Goal: Information Seeking & Learning: Compare options

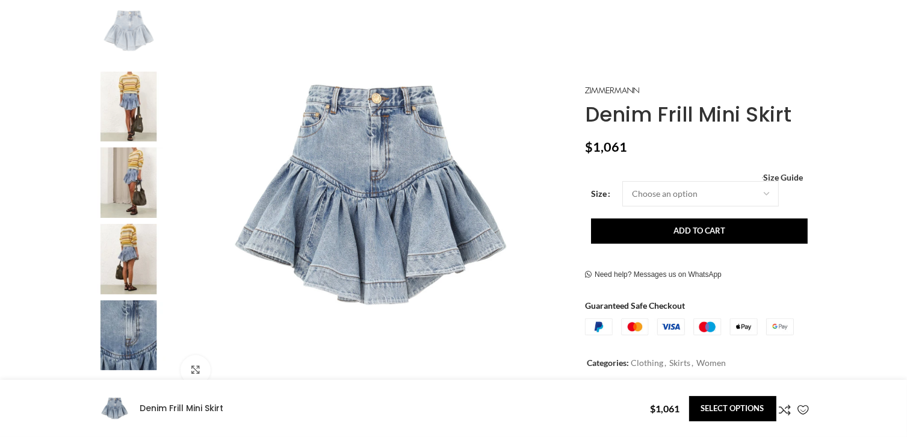
scroll to position [241, 0]
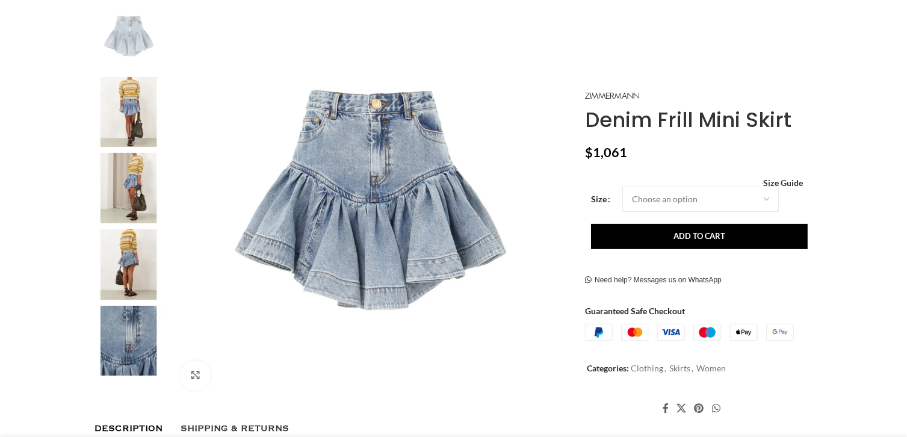
click at [132, 127] on img at bounding box center [128, 112] width 73 height 70
click at [133, 111] on img at bounding box center [128, 112] width 73 height 70
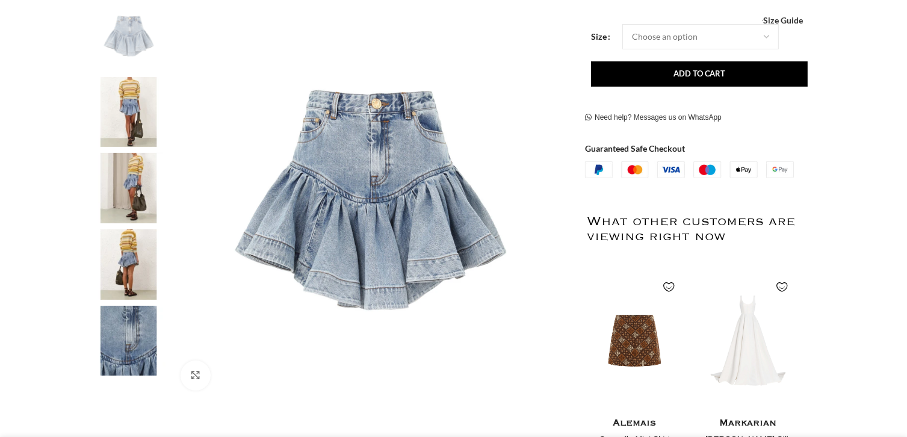
click at [154, 119] on img at bounding box center [128, 112] width 73 height 70
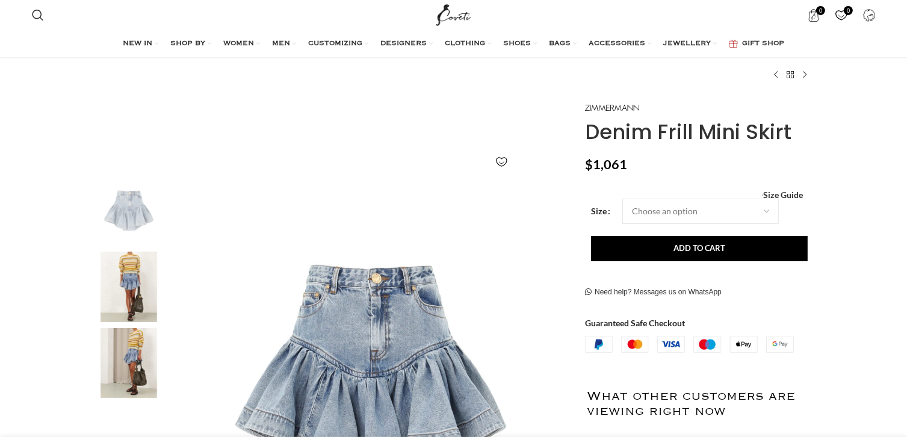
scroll to position [60, 0]
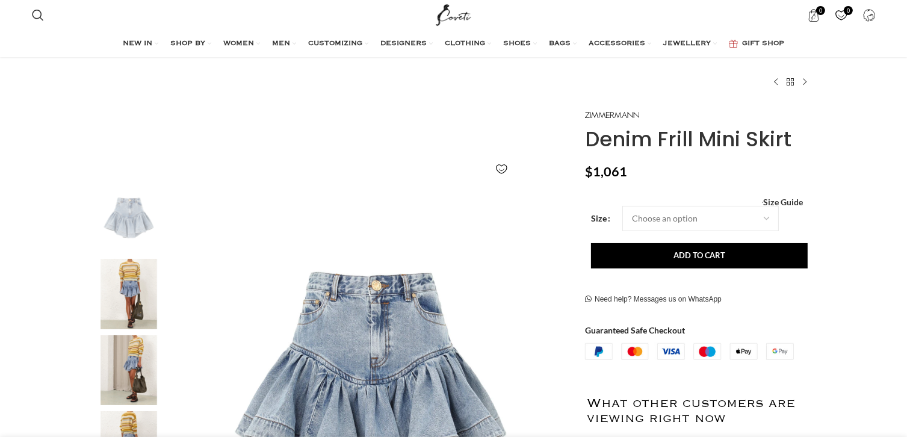
click at [134, 272] on img "2 / 7" at bounding box center [128, 294] width 73 height 70
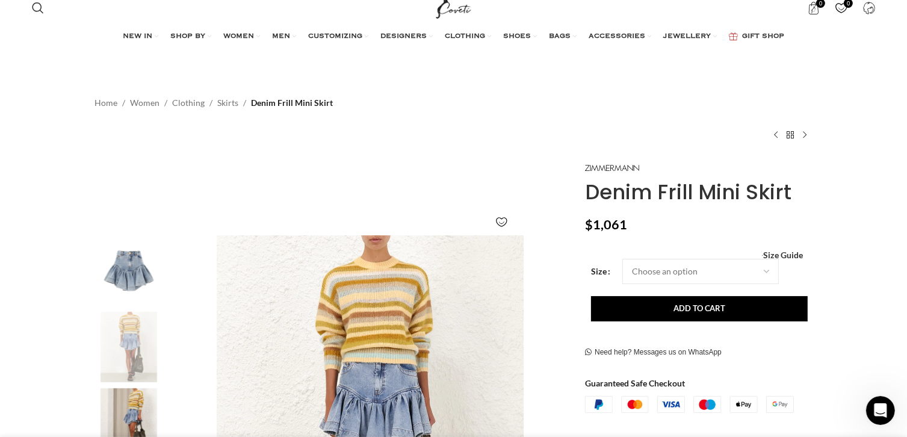
scroll to position [0, 0]
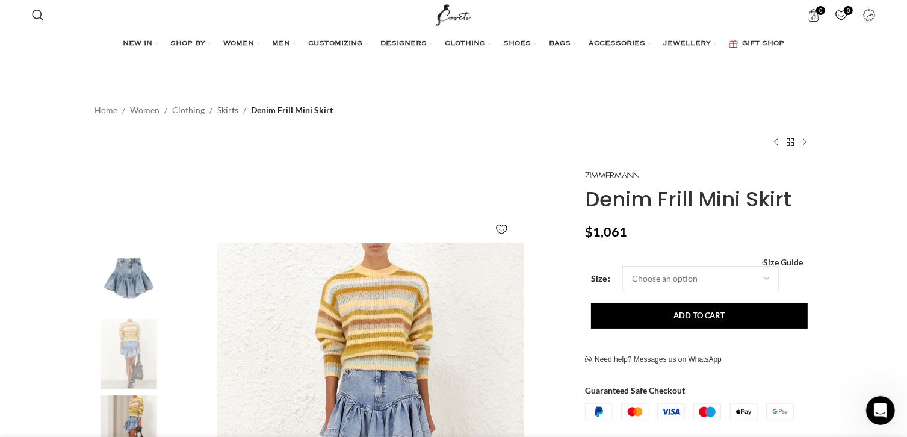
click at [226, 107] on link "Skirts" at bounding box center [228, 110] width 21 height 13
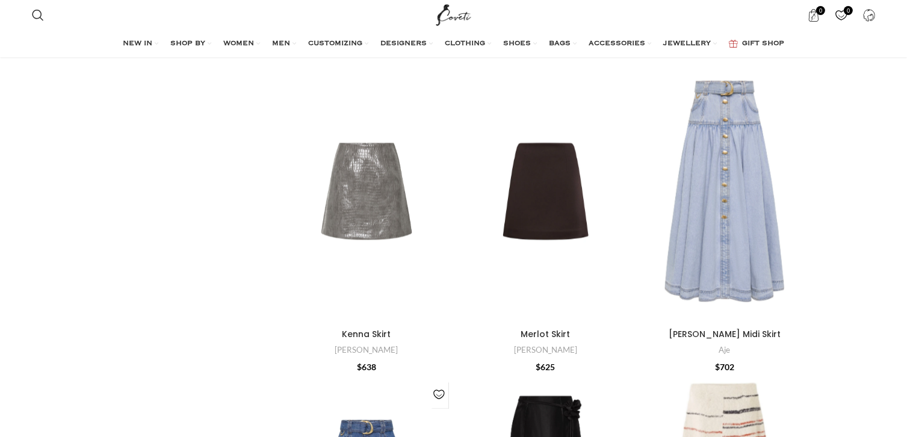
scroll to position [2769, 0]
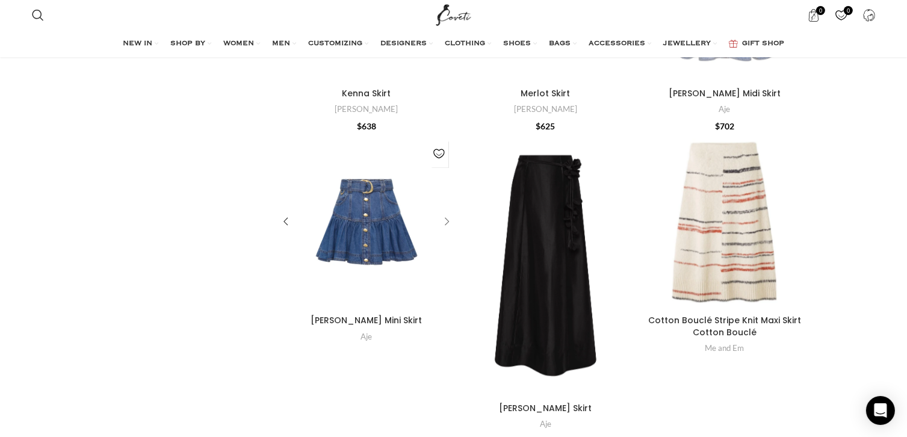
click at [446, 223] on div "Elena Denim Mini Skirt" at bounding box center [445, 222] width 18 height 18
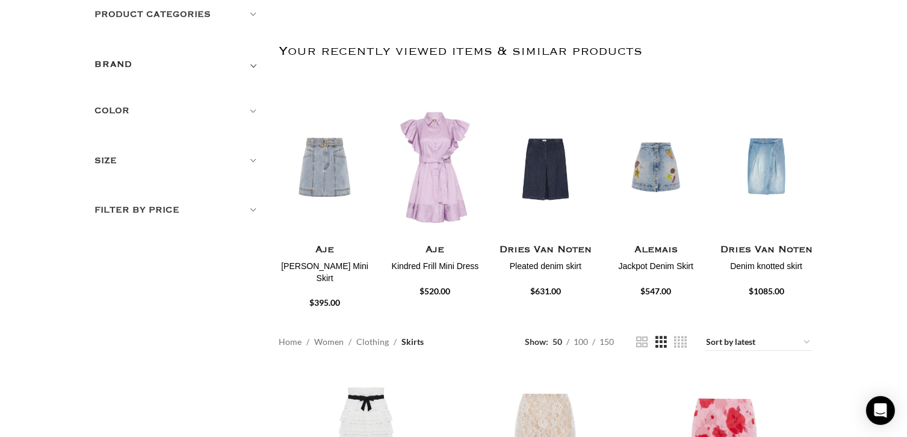
scroll to position [0, 0]
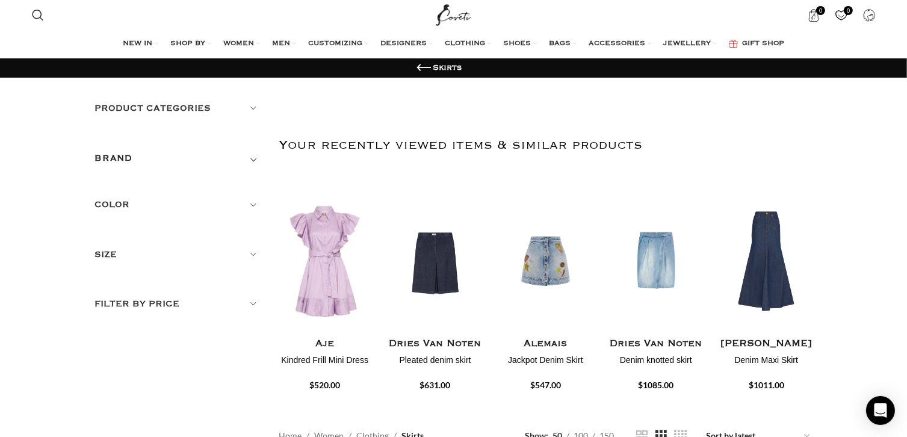
click at [249, 111] on h5 "Product categories" at bounding box center [178, 108] width 166 height 13
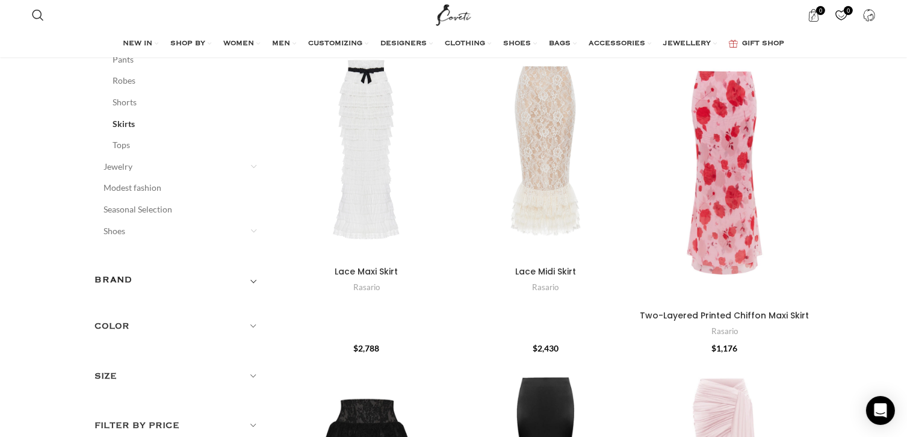
scroll to position [482, 0]
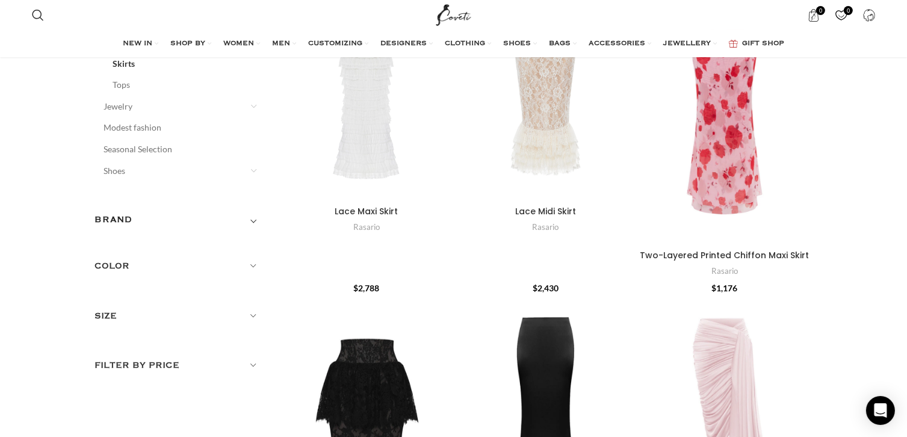
click at [250, 268] on h5 "Color" at bounding box center [178, 265] width 166 height 13
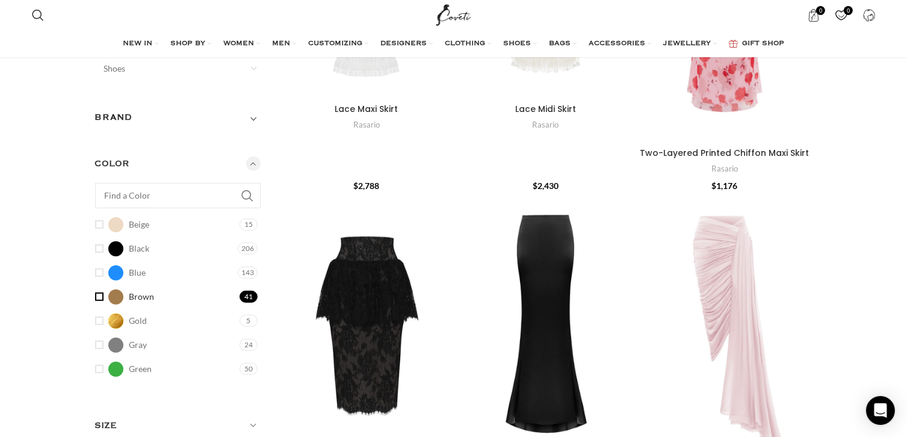
scroll to position [602, 0]
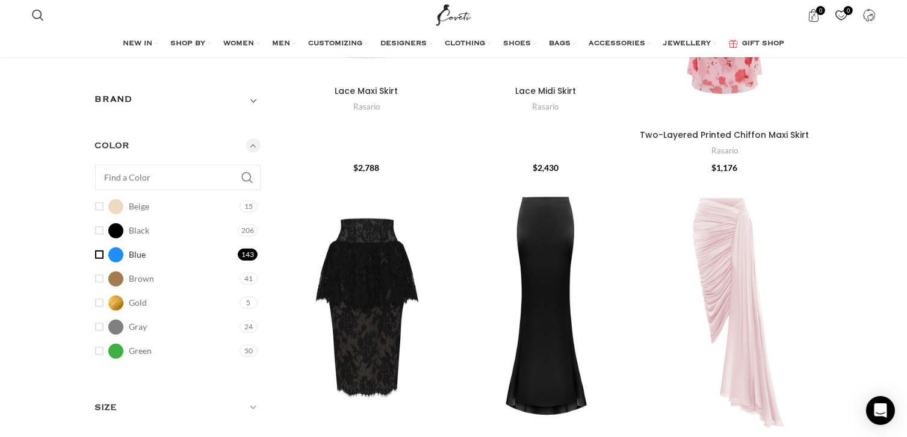
click at [97, 256] on link "Blue Blue" at bounding box center [165, 254] width 140 height 21
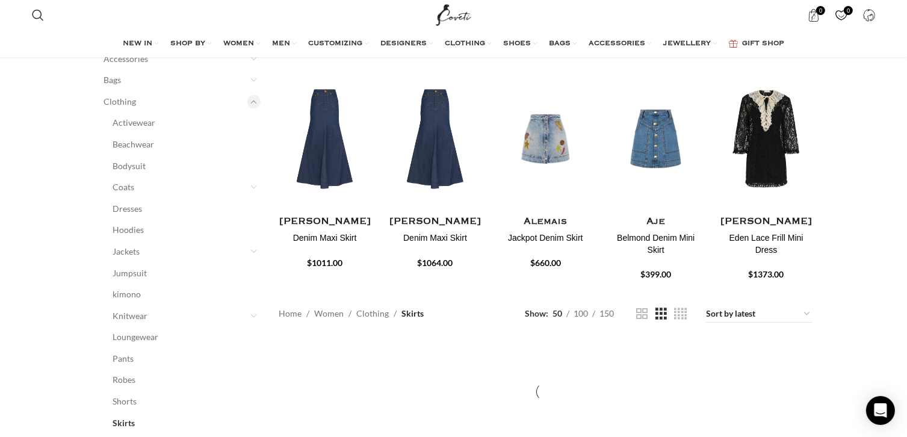
scroll to position [60, 0]
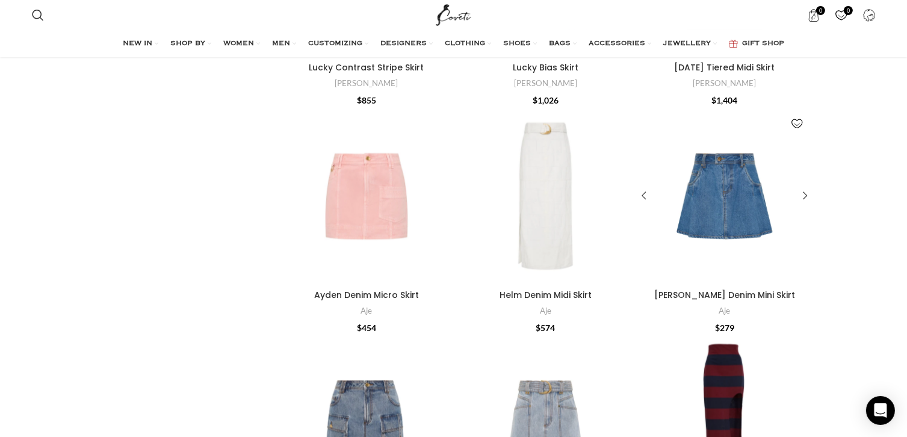
scroll to position [2288, 0]
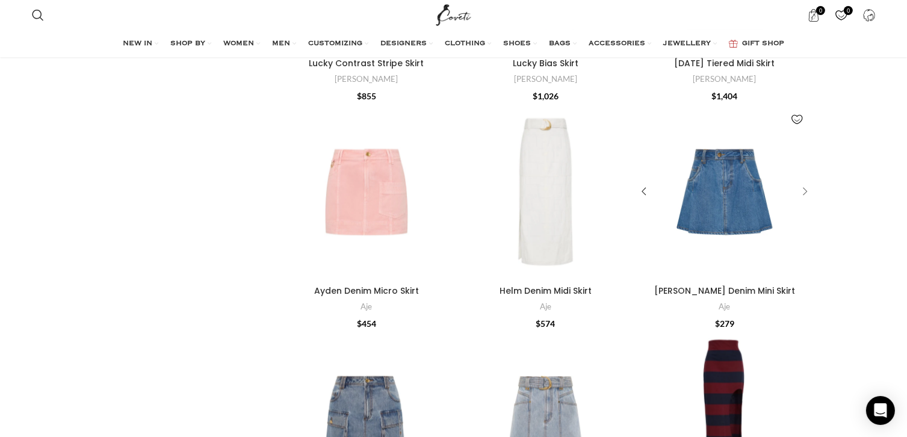
click at [802, 193] on div "Flynn Denim Mini Skirt" at bounding box center [804, 192] width 18 height 18
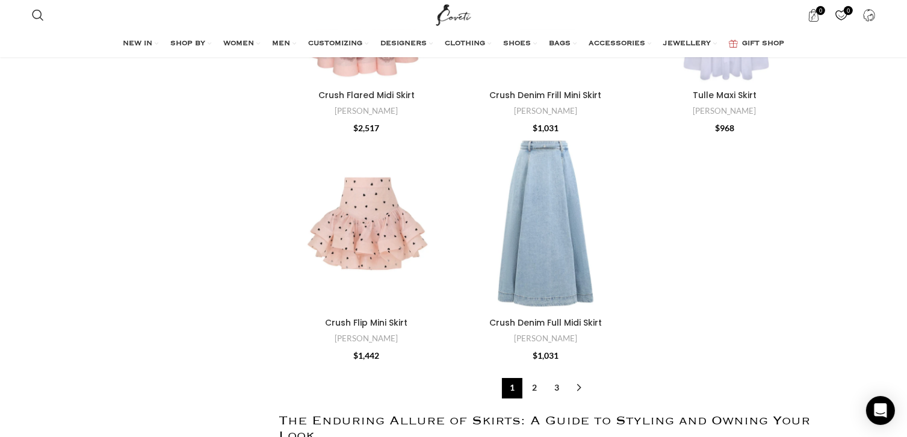
scroll to position [4334, 0]
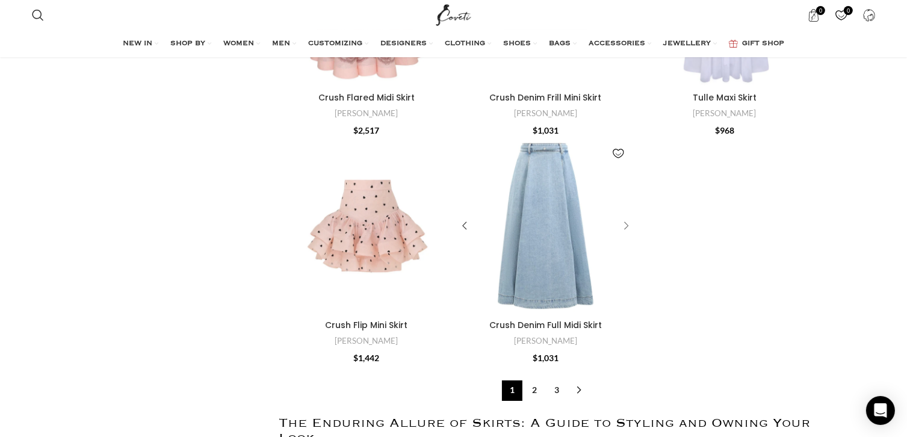
click at [624, 232] on div "Crush Denim Full Midi Skirt" at bounding box center [624, 226] width 18 height 18
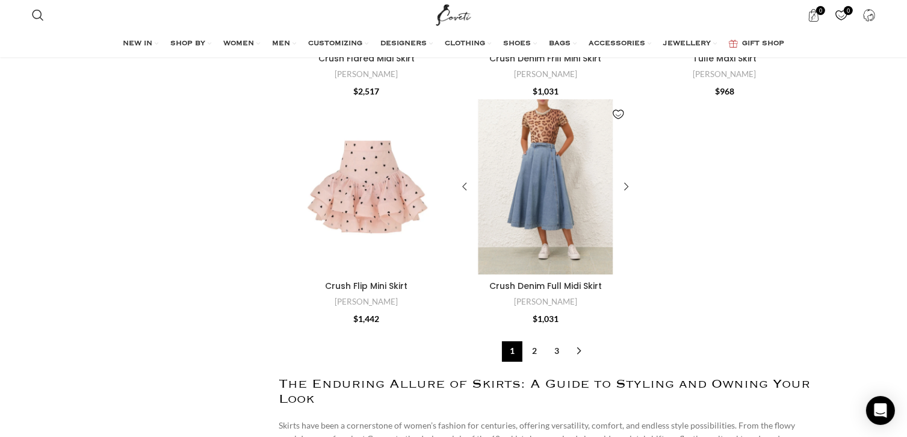
scroll to position [4395, 0]
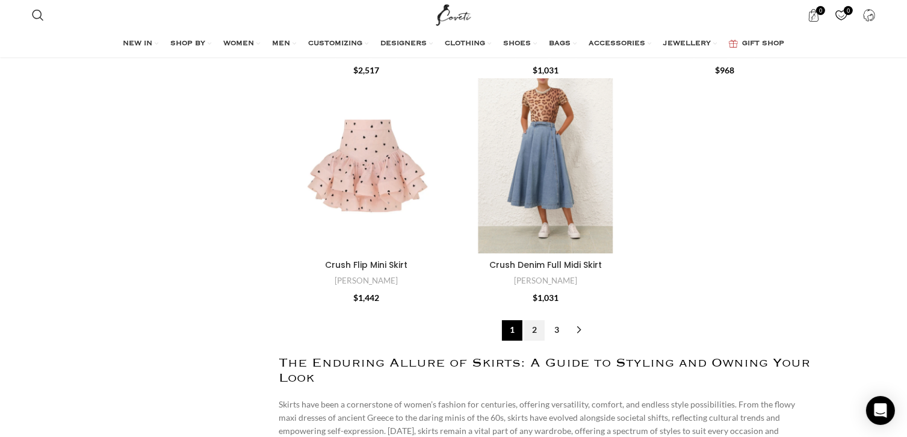
click at [531, 337] on link "2" at bounding box center [534, 330] width 20 height 20
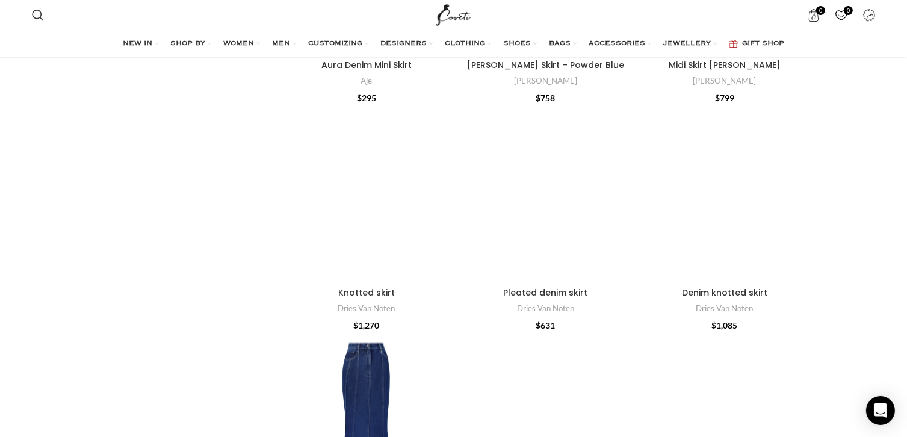
scroll to position [3085, 0]
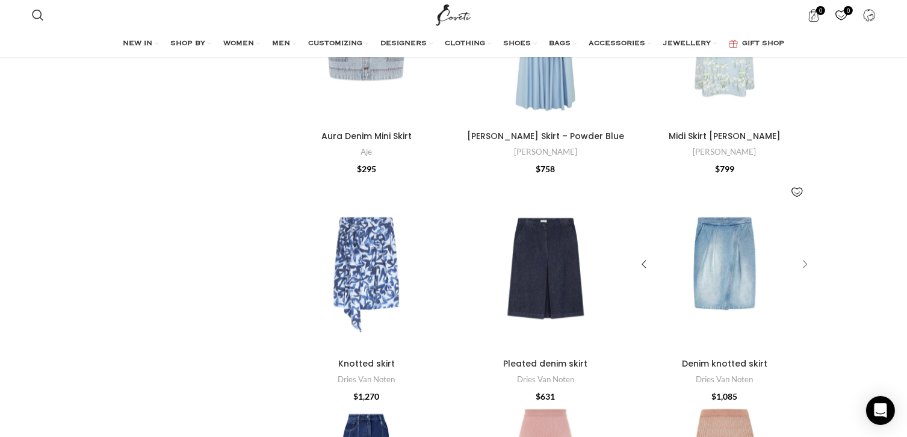
click at [802, 256] on div "Denim knotted skirt" at bounding box center [804, 265] width 18 height 18
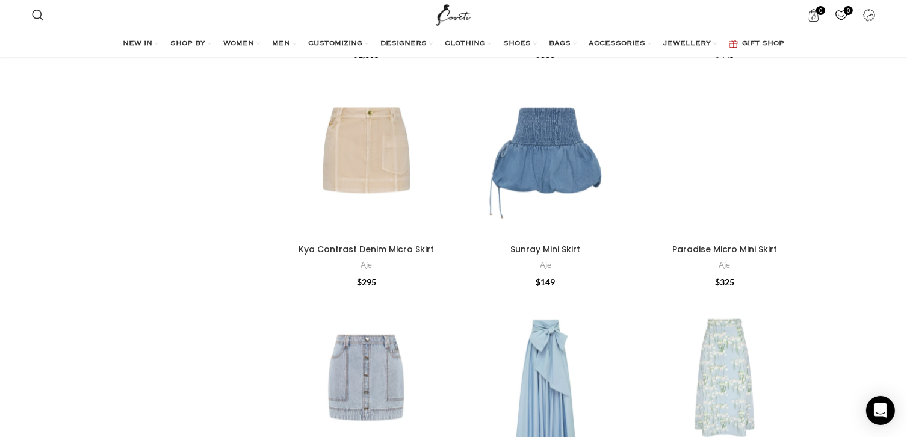
scroll to position [2664, 0]
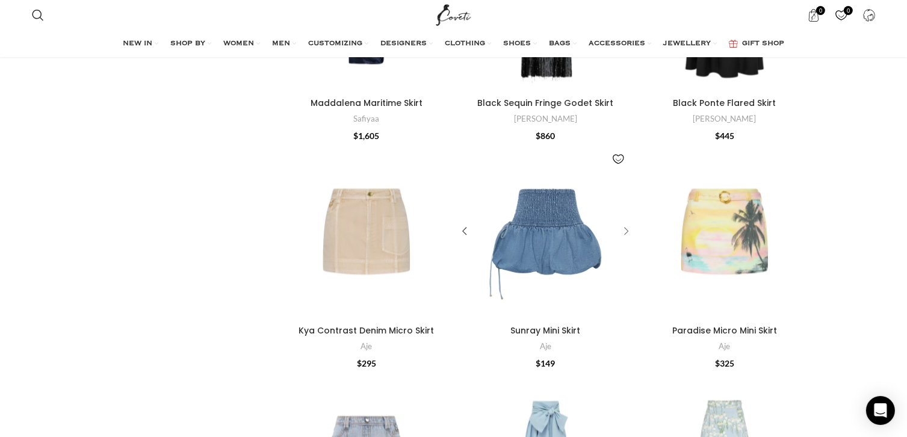
click at [625, 223] on div "Sunray Mini Skirt" at bounding box center [624, 232] width 18 height 18
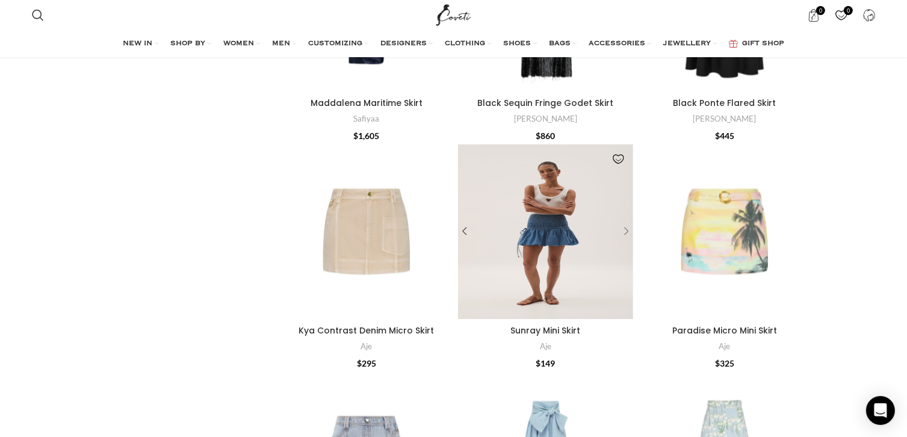
click at [627, 223] on div "Sunray Mini Skirt" at bounding box center [624, 232] width 18 height 18
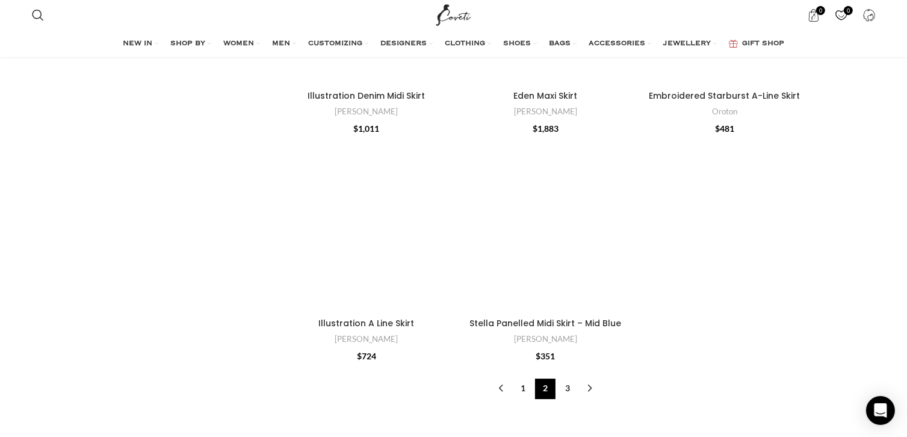
scroll to position [3988, 0]
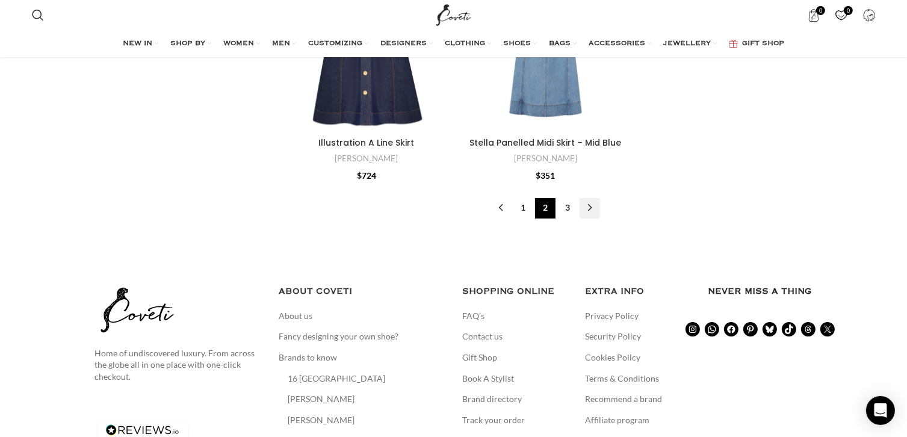
click at [594, 198] on link "→" at bounding box center [590, 208] width 20 height 20
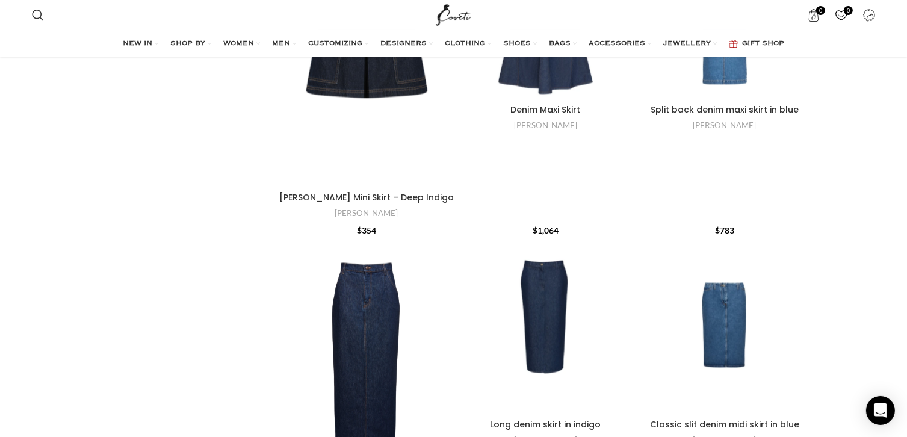
scroll to position [1580, 0]
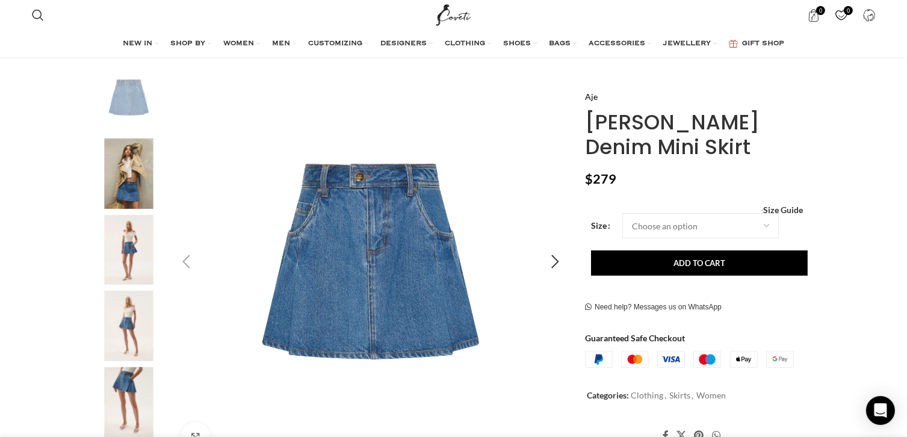
scroll to position [0, 253]
click at [128, 163] on img "2 / 8" at bounding box center [128, 173] width 73 height 70
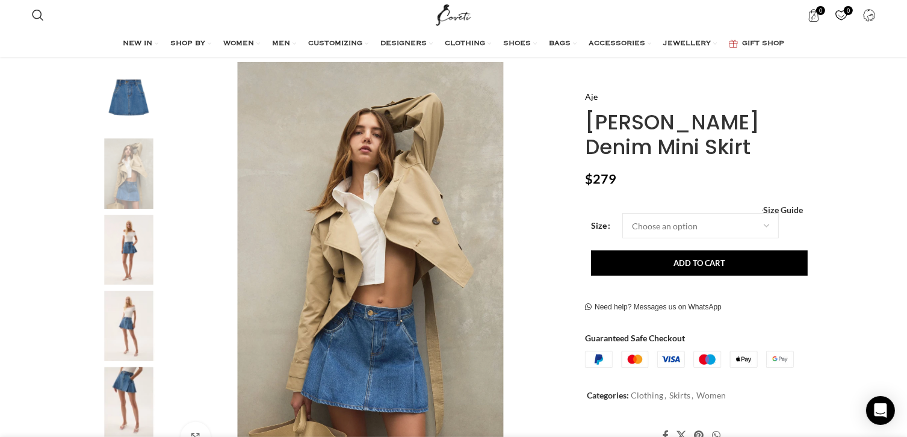
scroll to position [241, 0]
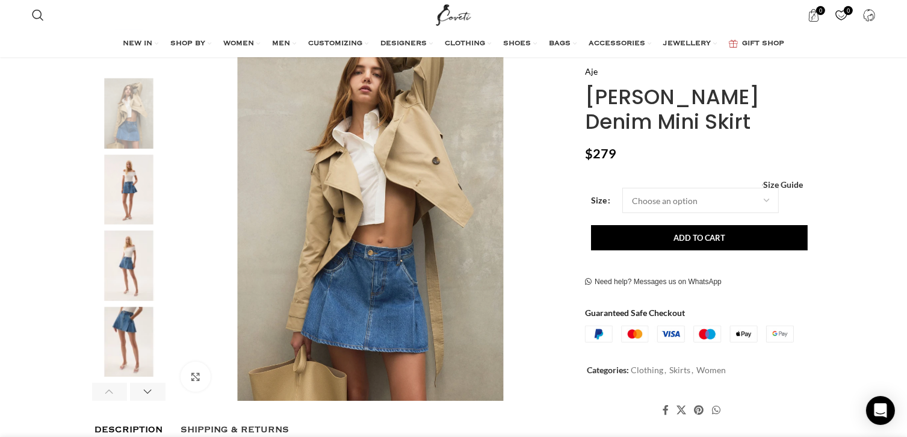
click at [119, 275] on img "4 / 8" at bounding box center [128, 266] width 73 height 70
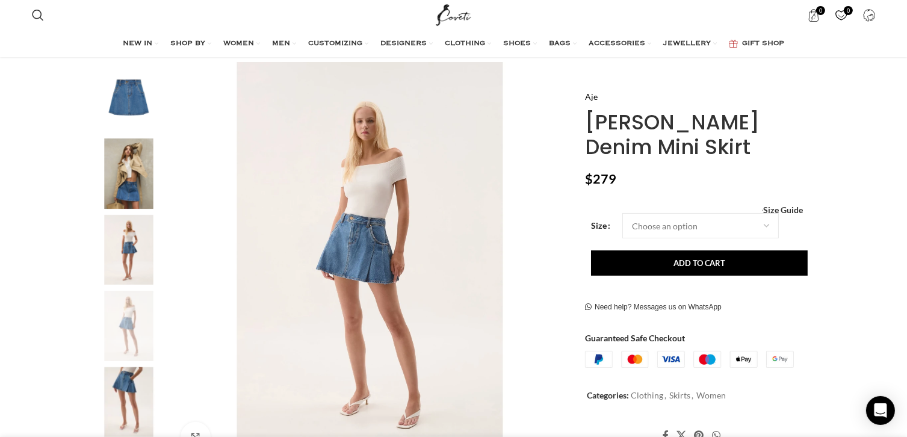
scroll to position [0, 380]
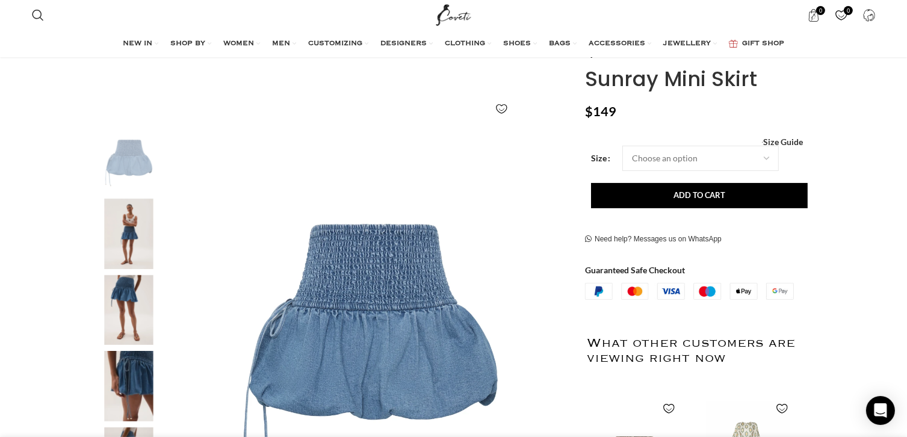
scroll to position [0, 253]
click at [133, 239] on img "2 / 7" at bounding box center [128, 234] width 73 height 70
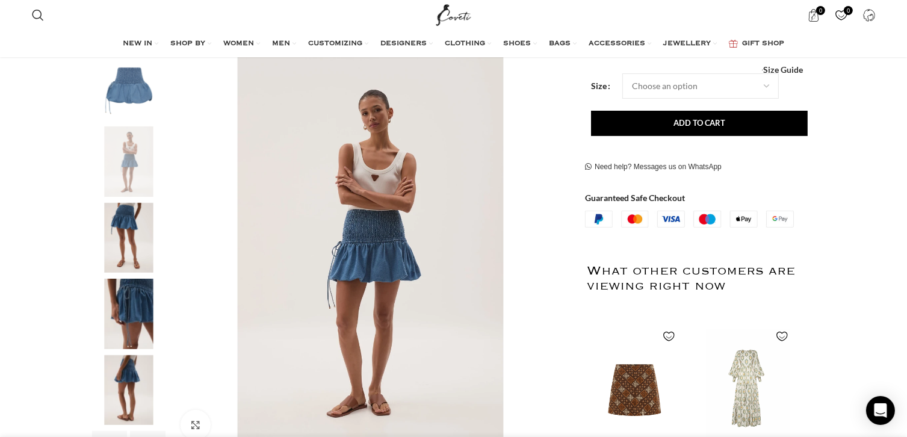
scroll to position [241, 0]
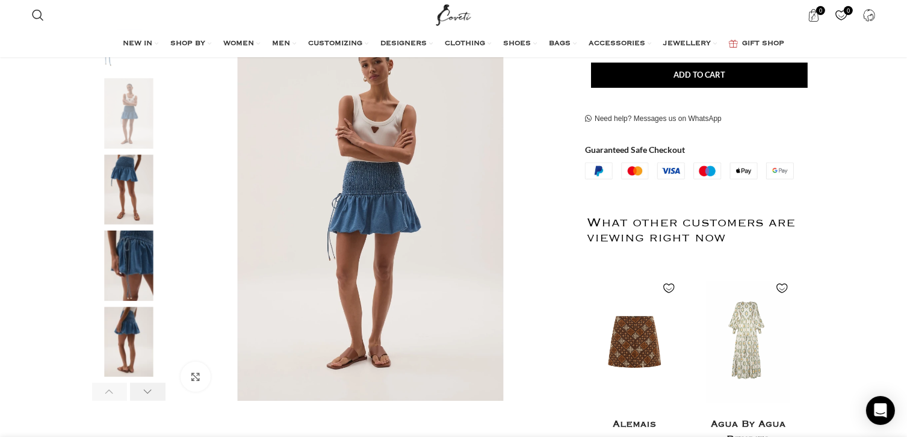
click at [140, 397] on div "Next slide" at bounding box center [148, 392] width 36 height 18
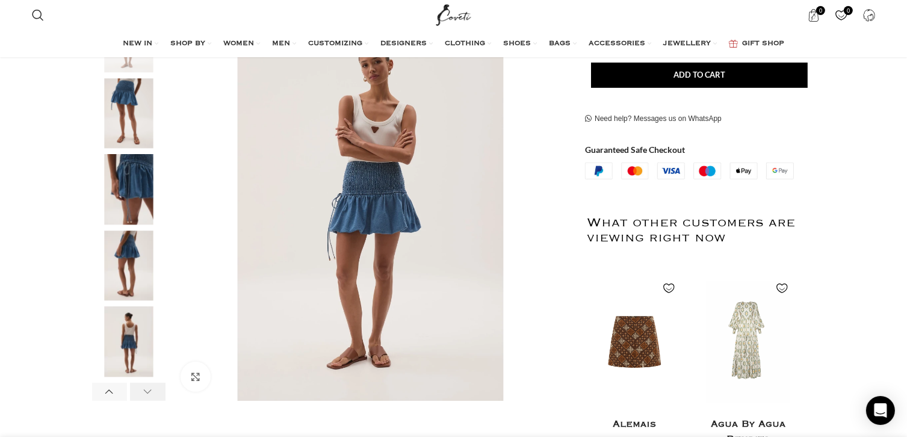
click at [140, 397] on div "Next slide" at bounding box center [148, 392] width 36 height 18
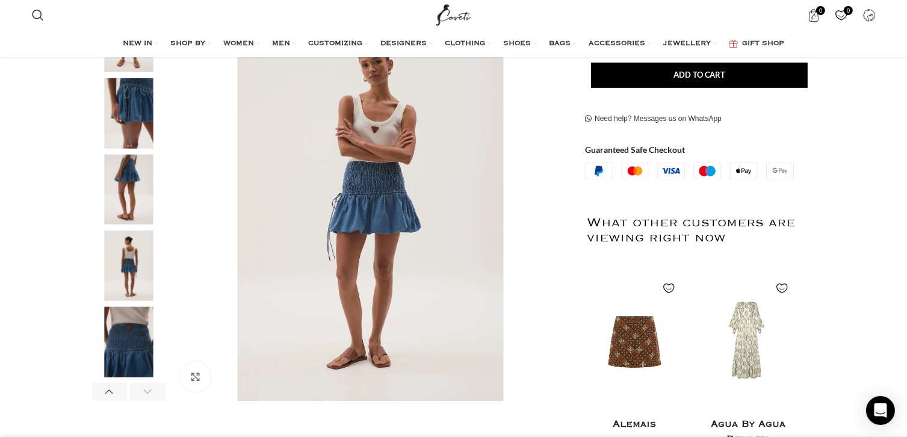
click at [140, 397] on div "Next slide" at bounding box center [148, 392] width 36 height 18
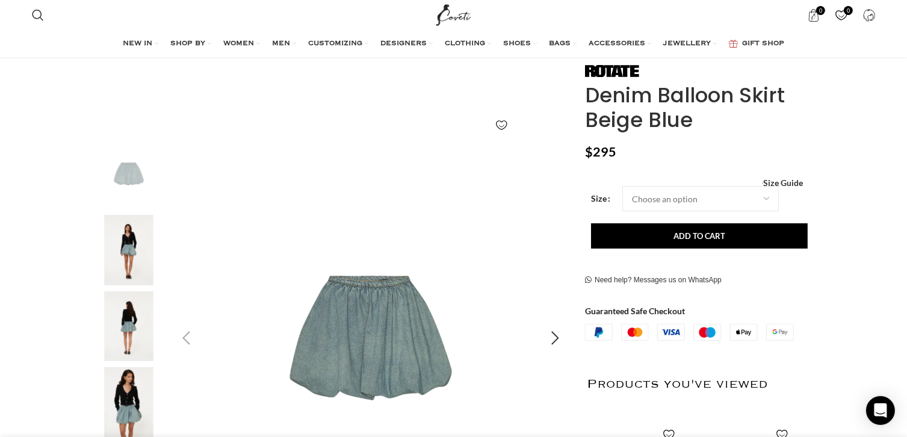
scroll to position [120, 0]
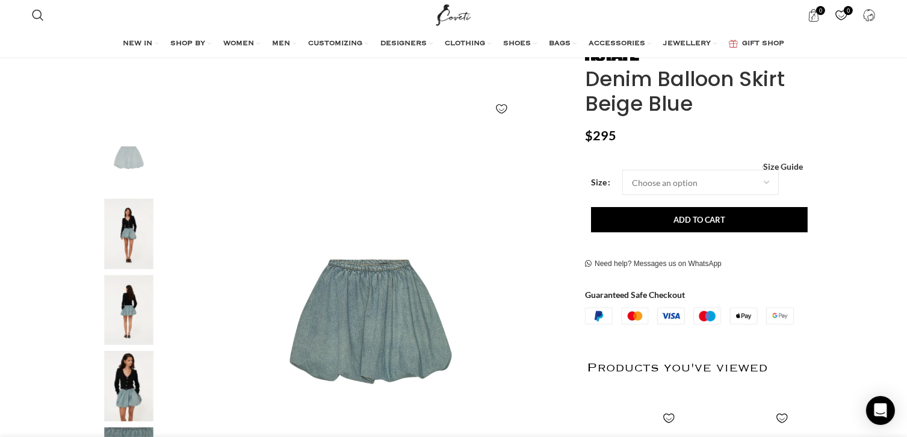
click at [137, 226] on img "2 / 5" at bounding box center [128, 234] width 73 height 70
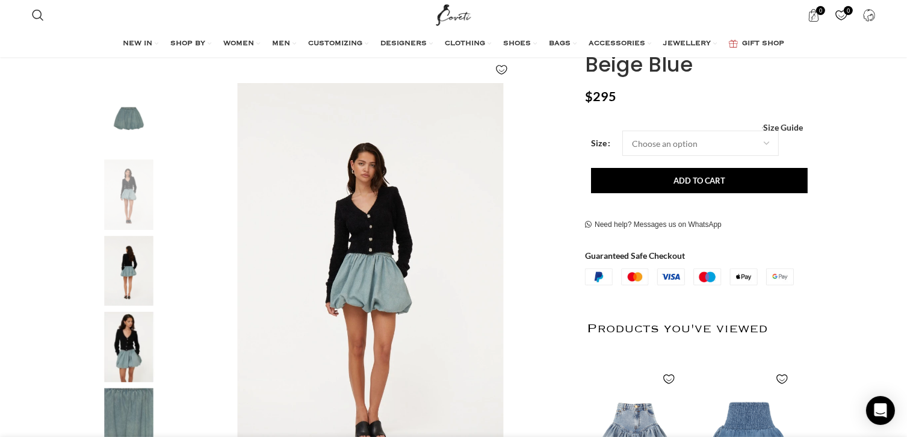
scroll to position [181, 0]
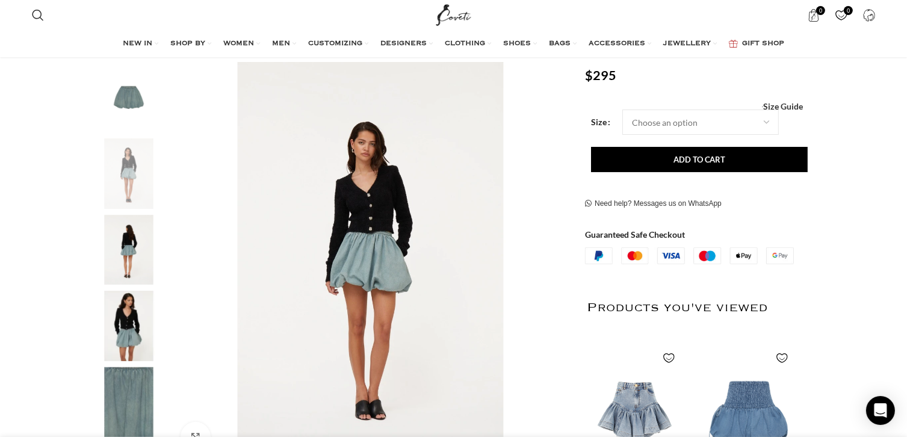
click at [136, 314] on img "4 / 5" at bounding box center [128, 326] width 73 height 70
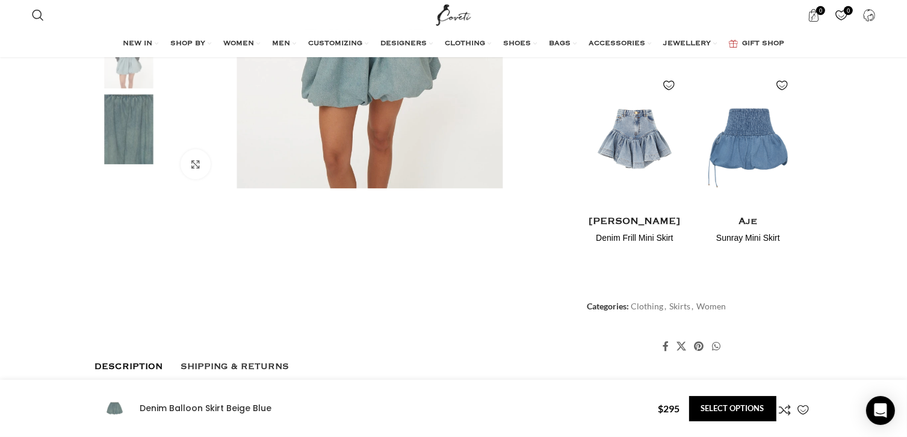
scroll to position [482, 0]
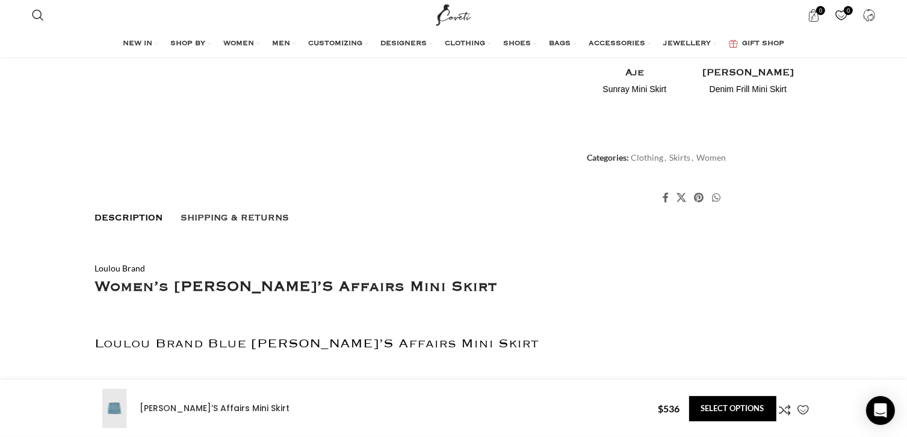
scroll to position [783, 0]
